Goal: Task Accomplishment & Management: Manage account settings

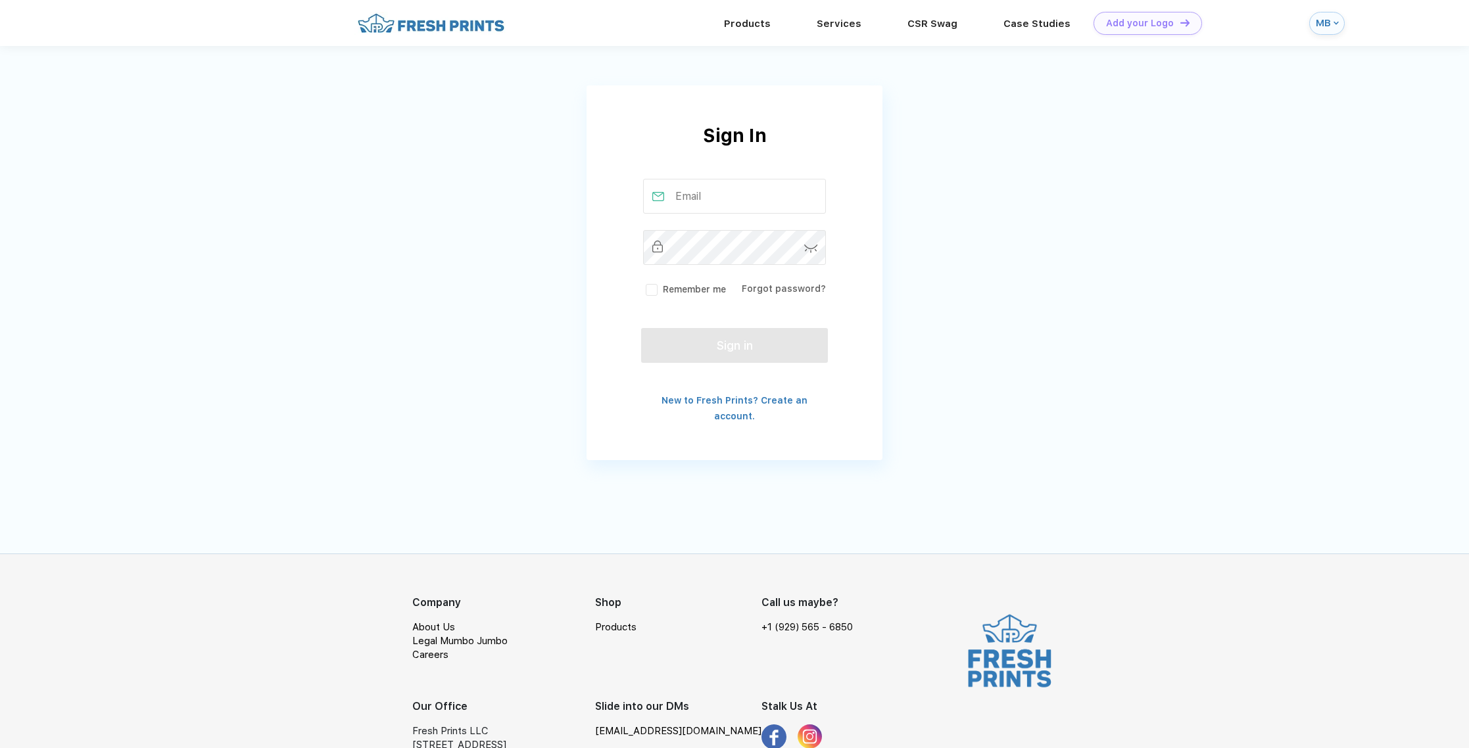
type input "a"
type input "[EMAIL_ADDRESS][DOMAIN_NAME]"
click at [712, 345] on button "Sign in" at bounding box center [734, 343] width 187 height 35
click at [769, 347] on button "Sign in" at bounding box center [734, 343] width 187 height 35
